Goal: Transaction & Acquisition: Book appointment/travel/reservation

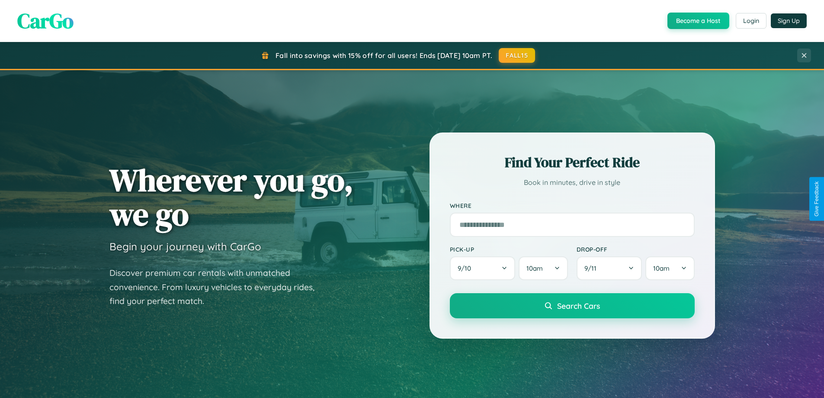
scroll to position [762, 0]
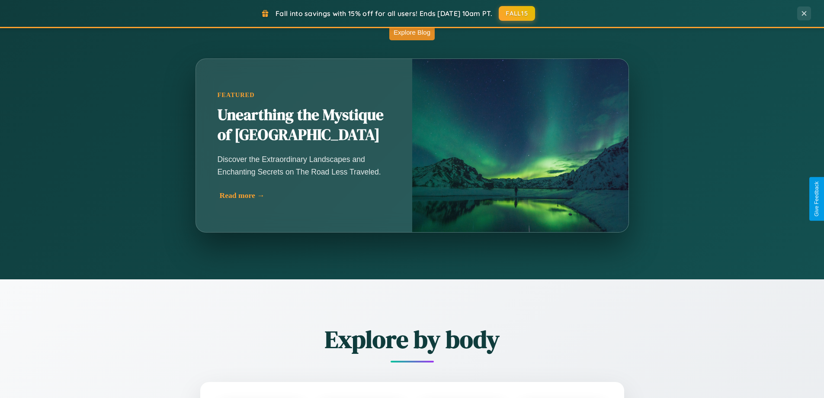
click at [305, 195] on div "Read more →" at bounding box center [306, 195] width 173 height 9
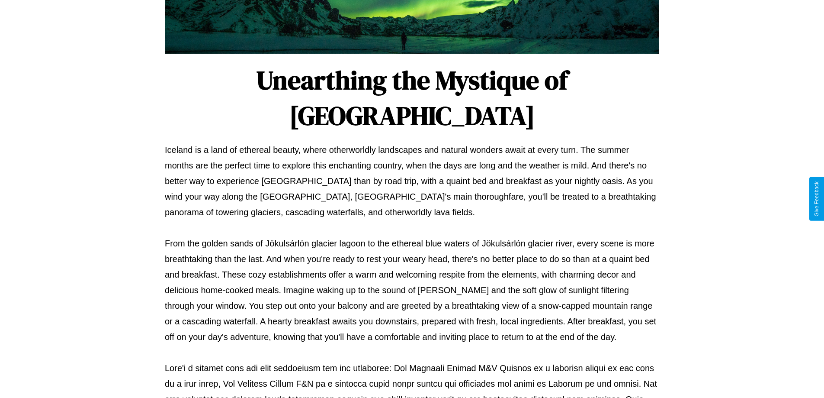
scroll to position [280, 0]
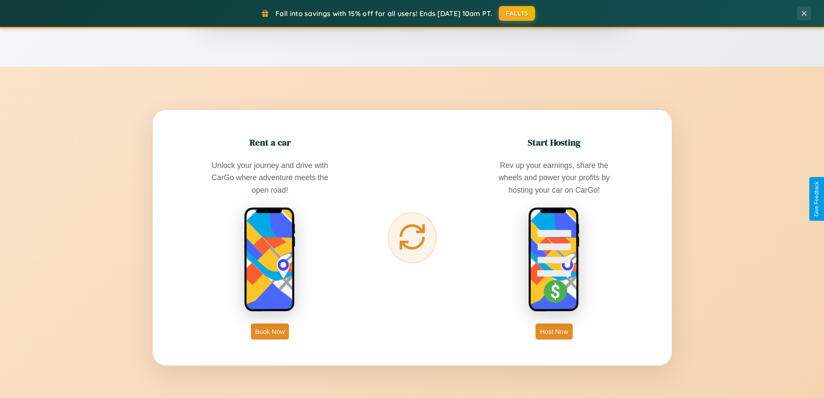
scroll to position [1390, 0]
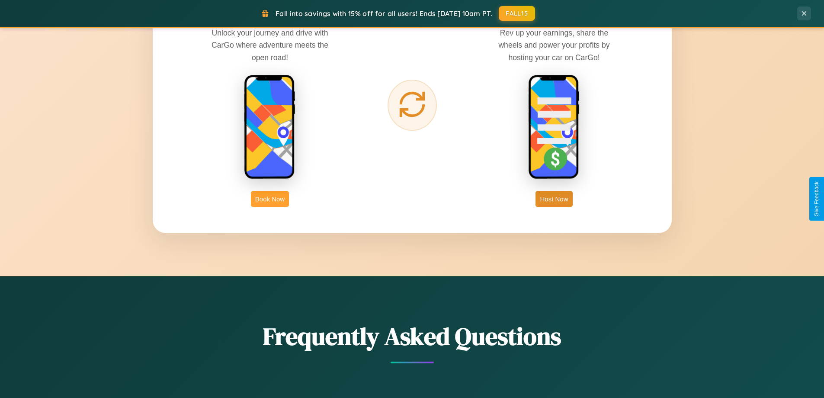
click at [270, 199] on button "Book Now" at bounding box center [270, 199] width 38 height 16
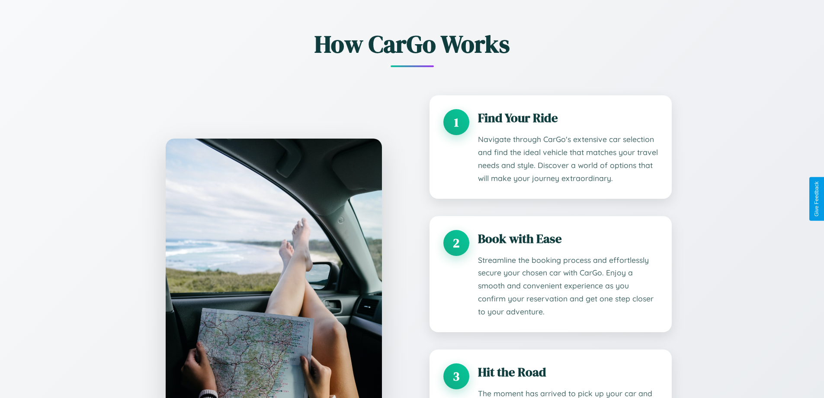
scroll to position [1521, 0]
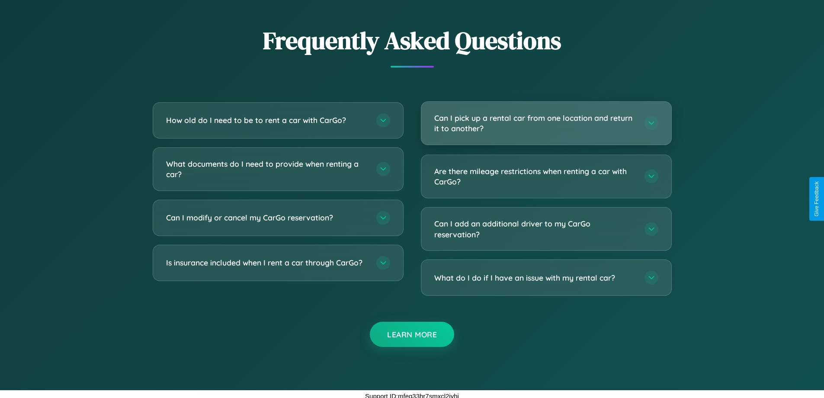
click at [546, 124] on h3 "Can I pick up a rental car from one location and return it to another?" at bounding box center [535, 123] width 202 height 21
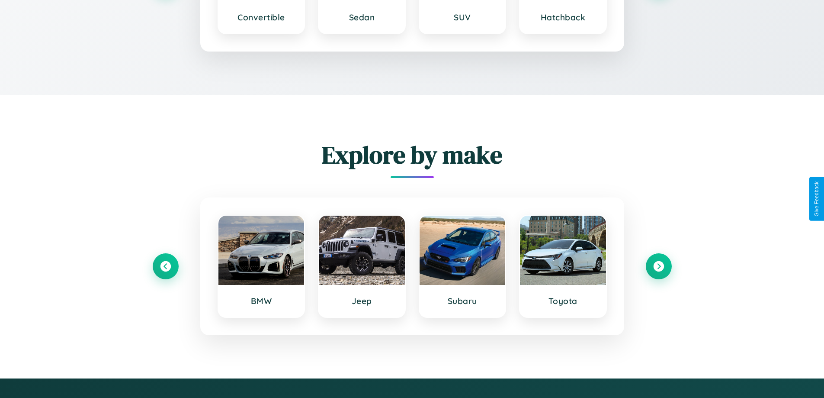
scroll to position [1476, 0]
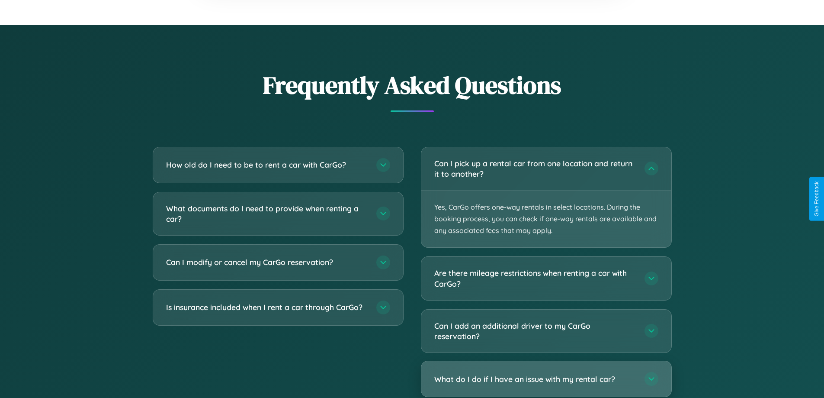
click at [546, 379] on h3 "What do I do if I have an issue with my rental car?" at bounding box center [535, 378] width 202 height 11
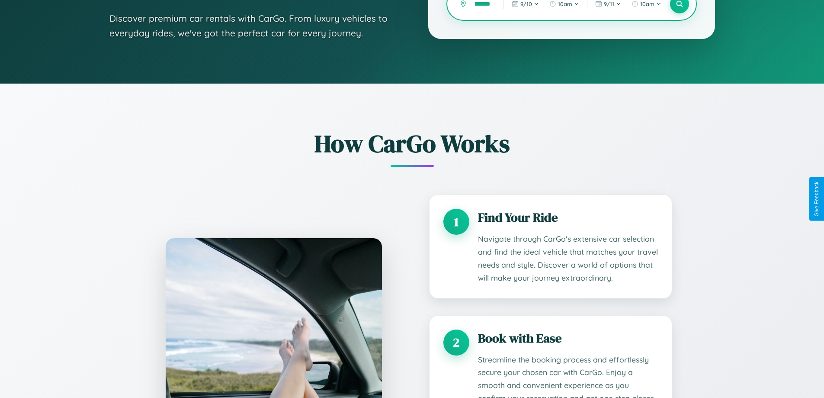
scroll to position [0, 9]
type input "*******"
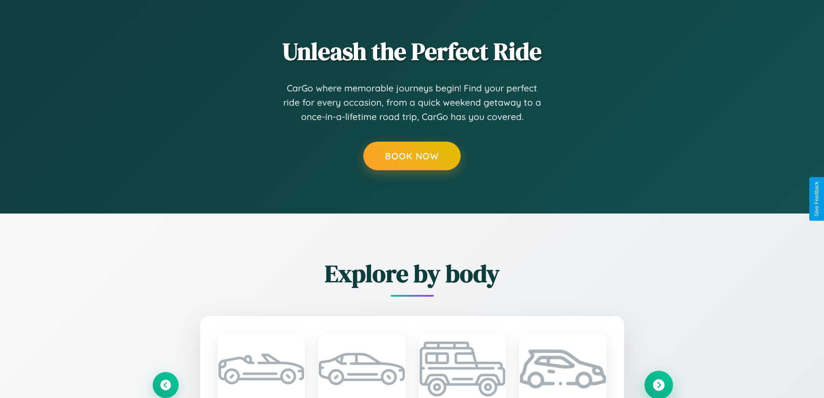
scroll to position [0, 0]
click at [659, 384] on icon at bounding box center [659, 385] width 12 height 12
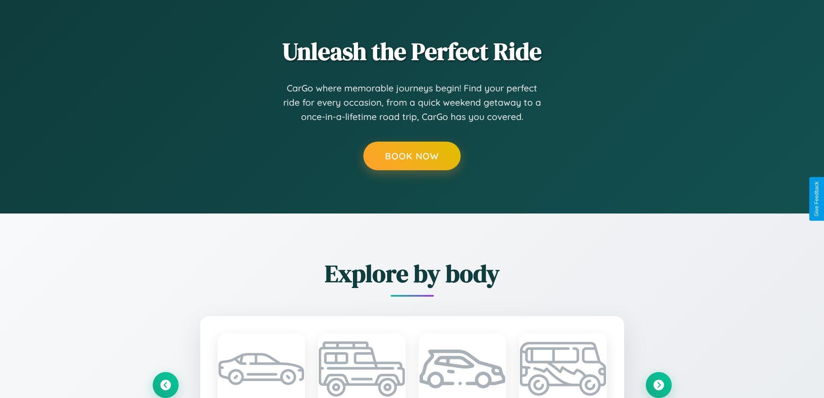
scroll to position [1379, 0]
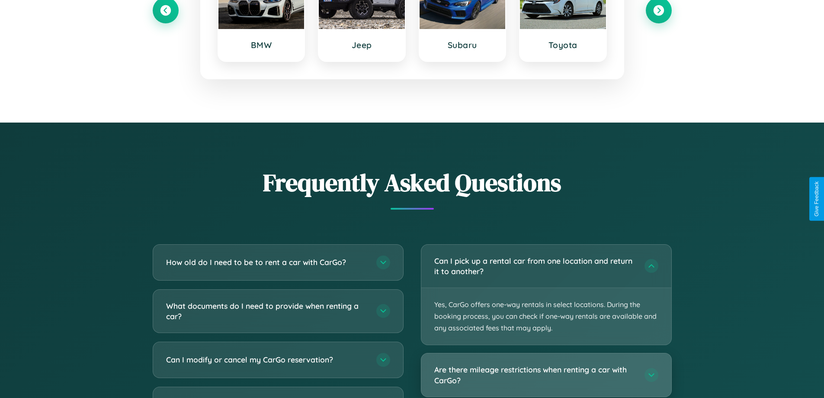
click at [546, 375] on h3 "Are there mileage restrictions when renting a car with CarGo?" at bounding box center [535, 374] width 202 height 21
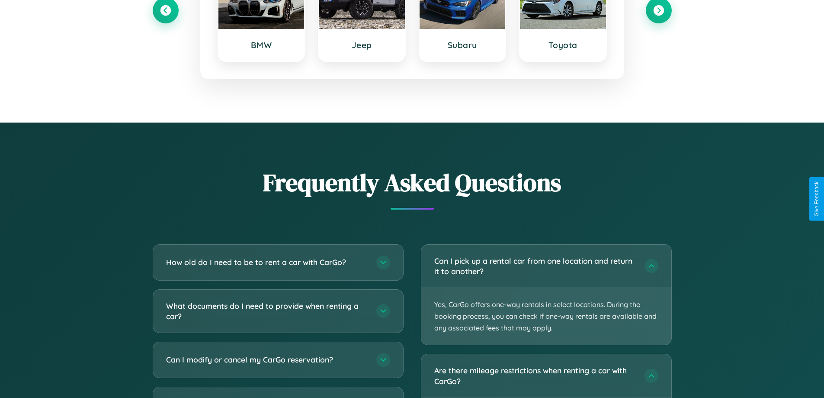
scroll to position [0, 0]
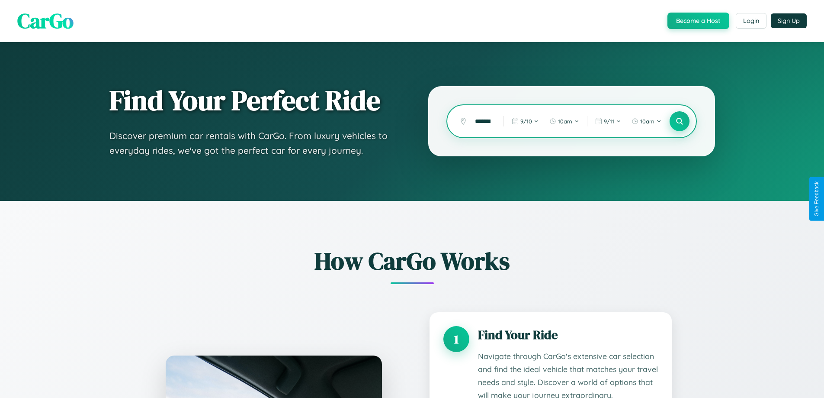
click at [679, 121] on icon at bounding box center [679, 121] width 8 height 8
